Goal: Complete application form: Complete application form

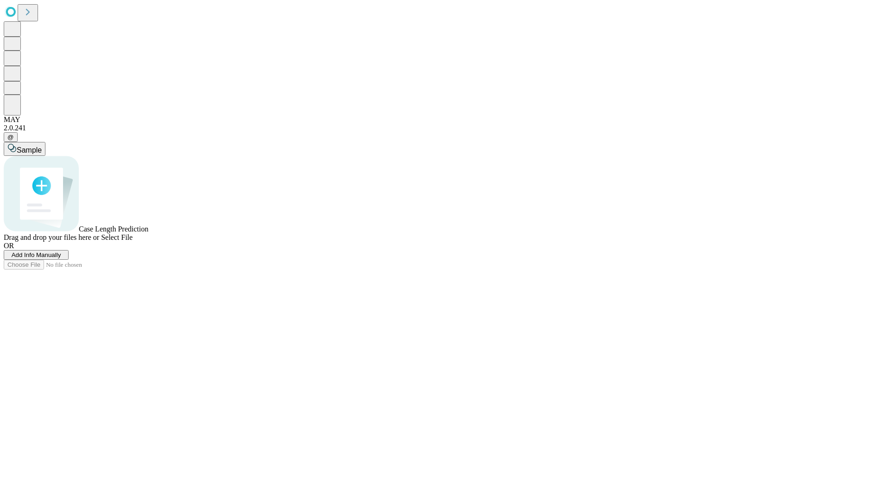
click at [61, 258] on span "Add Info Manually" at bounding box center [37, 254] width 50 height 7
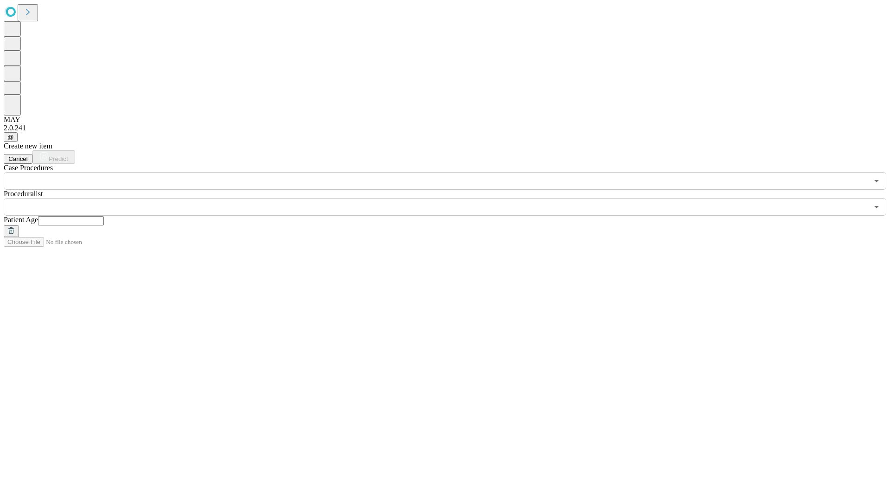
click at [104, 216] on input "text" at bounding box center [71, 220] width 66 height 9
type input "**"
click at [452, 198] on input "text" at bounding box center [436, 207] width 865 height 18
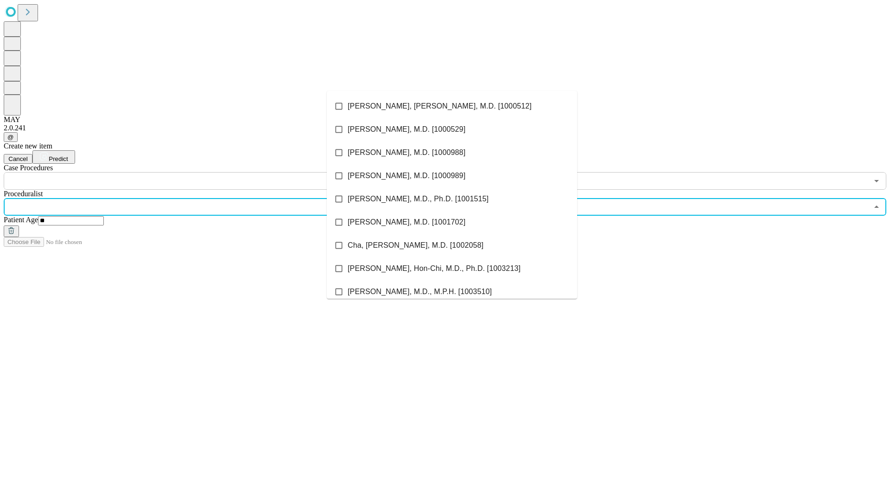
click at [452, 106] on li "[PERSON_NAME], [PERSON_NAME], M.D. [1000512]" at bounding box center [452, 106] width 250 height 23
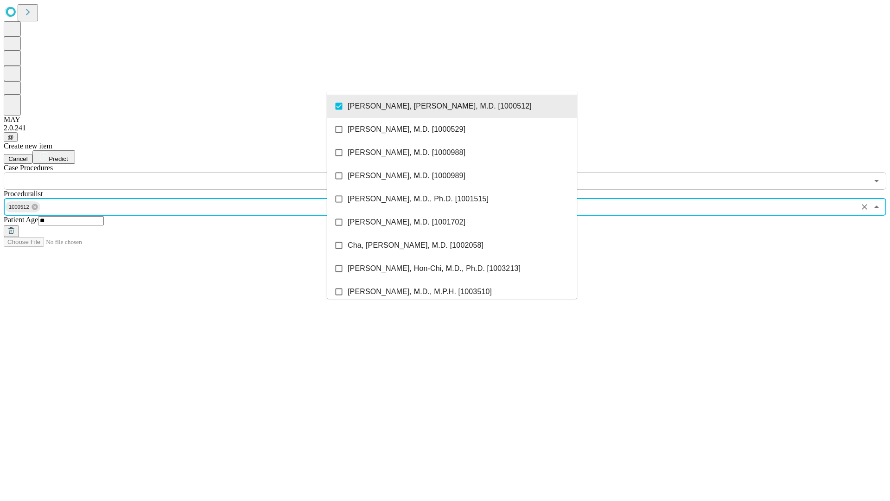
click at [195, 172] on input "text" at bounding box center [436, 181] width 865 height 18
